Goal: Information Seeking & Learning: Learn about a topic

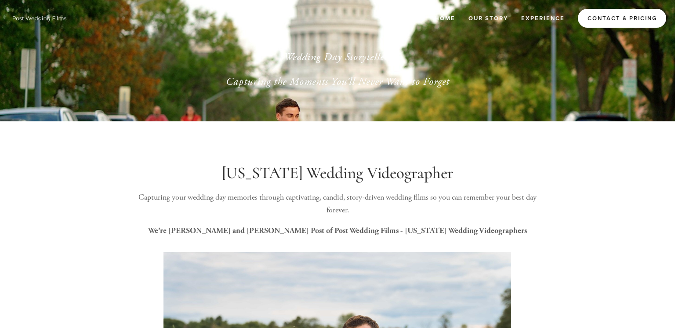
click at [602, 23] on link "Contact & Pricing" at bounding box center [622, 18] width 88 height 19
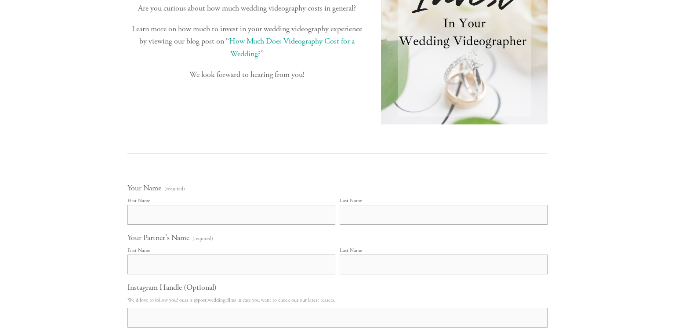
scroll to position [255, 0]
click at [277, 59] on link "How Much Does Videography Cost for a Wedding?" at bounding box center [293, 47] width 128 height 23
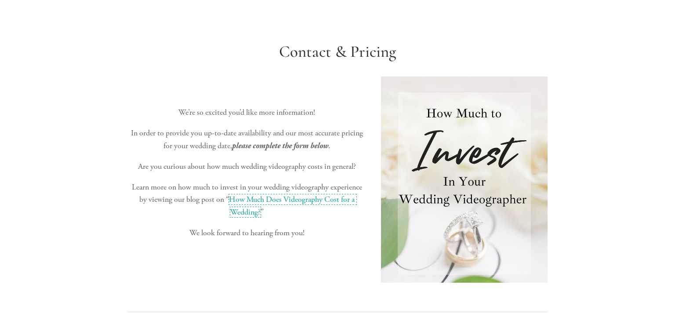
scroll to position [0, 0]
